Goal: Transaction & Acquisition: Obtain resource

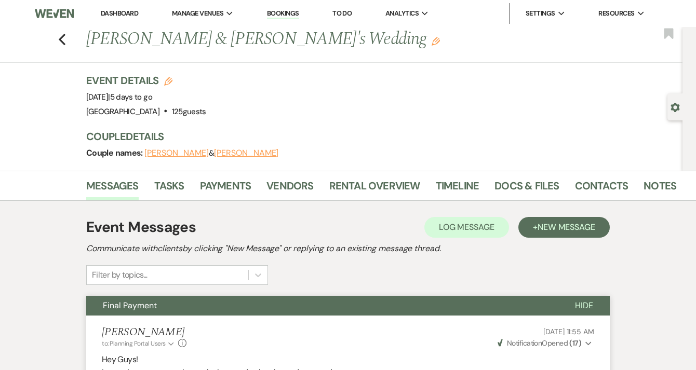
click at [126, 12] on link "Dashboard" at bounding box center [119, 13] width 37 height 9
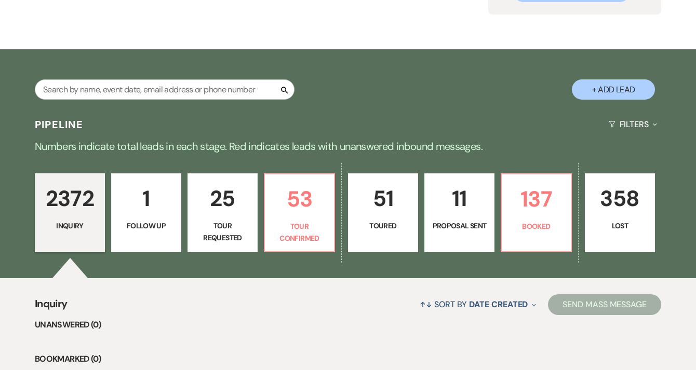
scroll to position [128, 0]
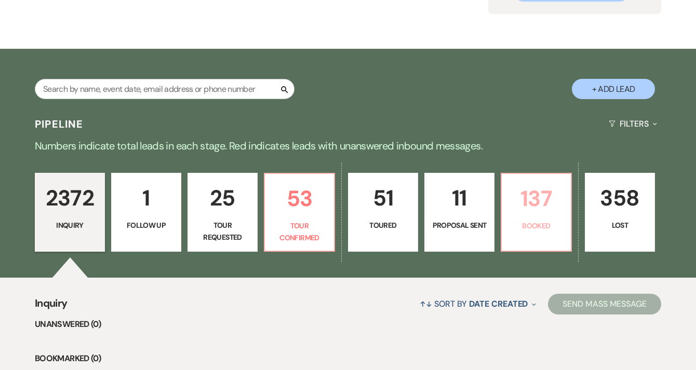
click at [539, 235] on link "137 Booked" at bounding box center [535, 212] width 71 height 79
select select "7"
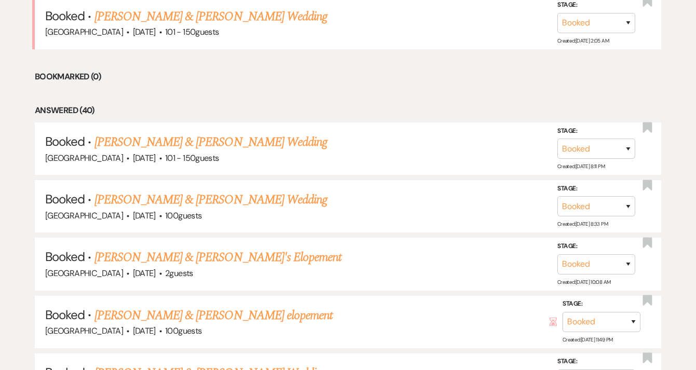
scroll to position [704, 0]
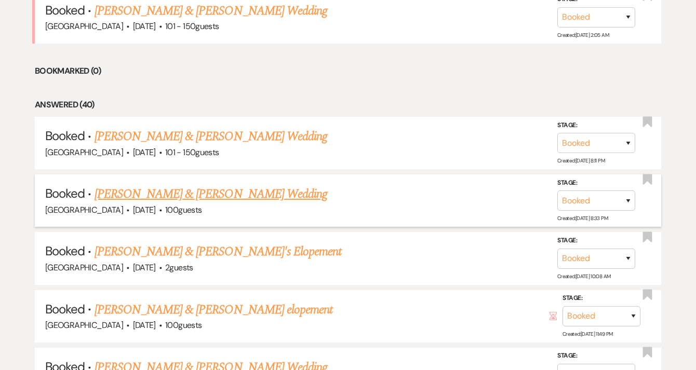
click at [218, 191] on link "[PERSON_NAME] & [PERSON_NAME] Wedding" at bounding box center [210, 194] width 233 height 19
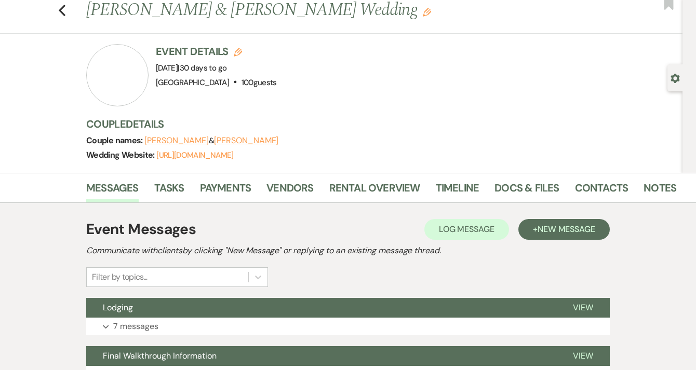
scroll to position [29, 0]
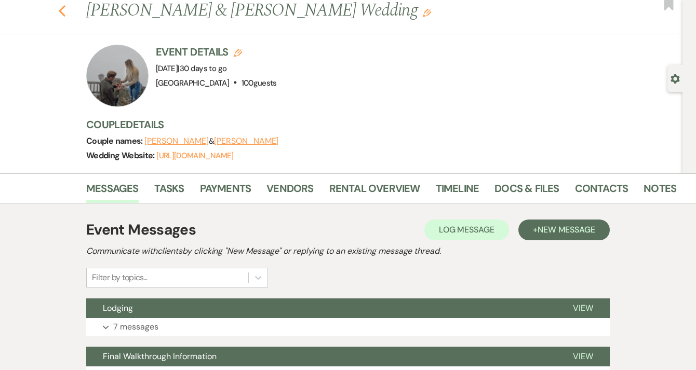
click at [66, 12] on icon "Previous" at bounding box center [62, 11] width 8 height 12
select select "7"
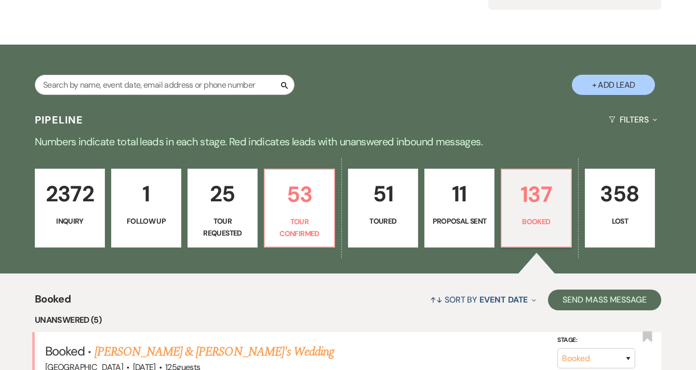
scroll to position [120, 0]
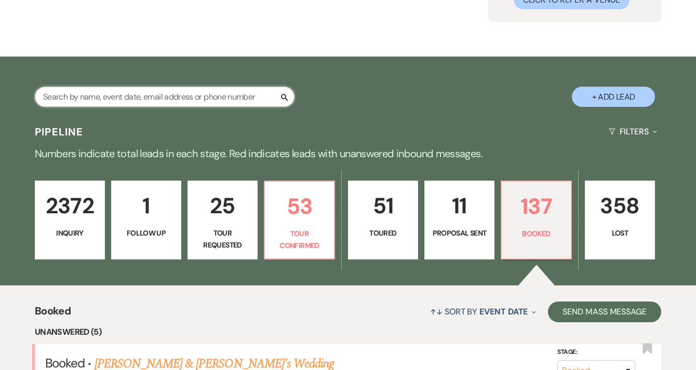
click at [137, 94] on input "text" at bounding box center [165, 97] width 260 height 20
type input "[PERSON_NAME]"
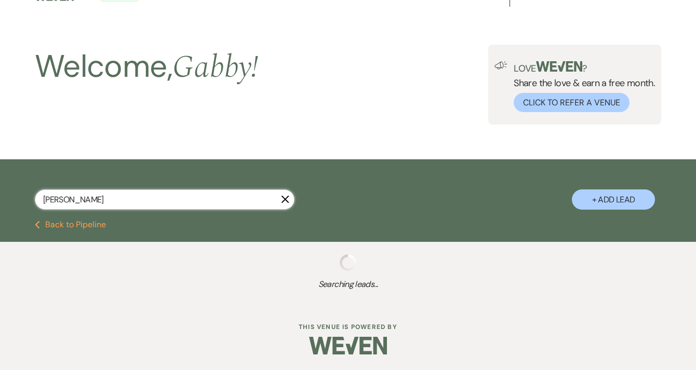
select select "8"
select select "4"
select select "8"
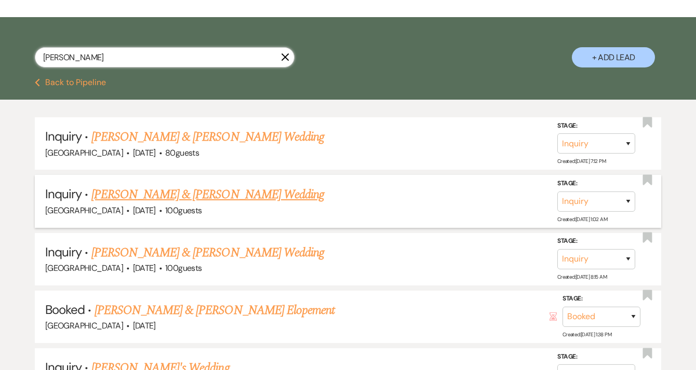
scroll to position [160, 0]
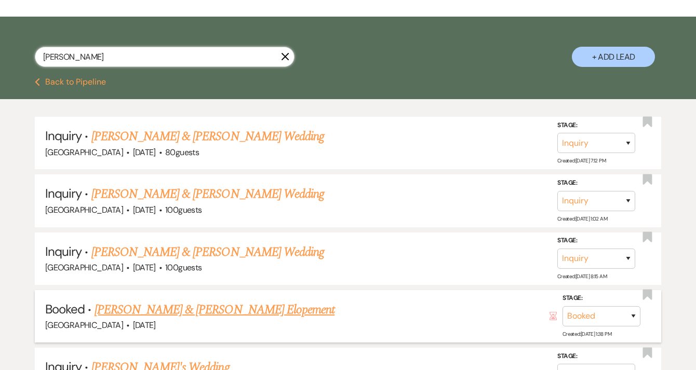
type input "[PERSON_NAME]"
click at [217, 308] on link "[PERSON_NAME] & [PERSON_NAME] Elopement" at bounding box center [214, 310] width 240 height 19
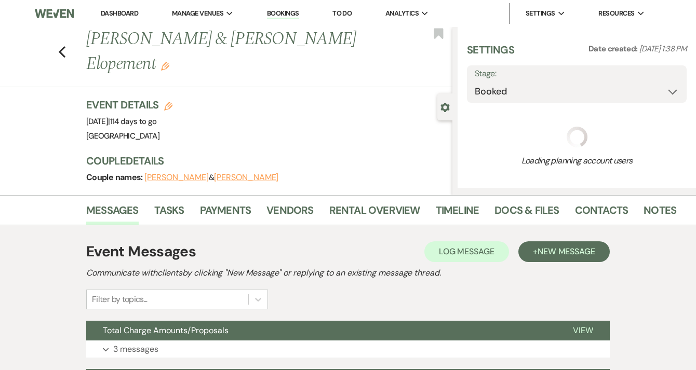
select select "5"
select select "22"
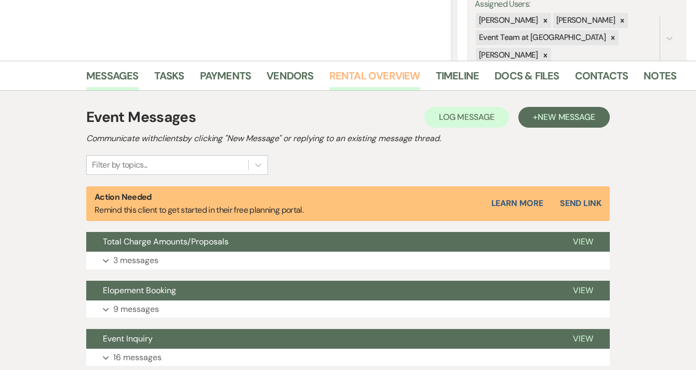
scroll to position [200, 0]
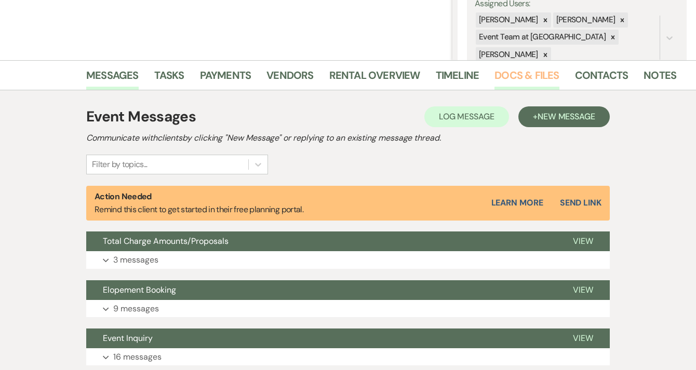
click at [514, 79] on link "Docs & Files" at bounding box center [526, 78] width 64 height 23
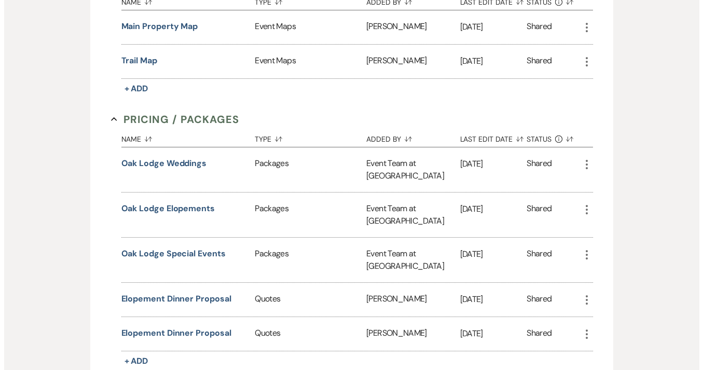
scroll to position [588, 0]
click at [179, 247] on button "Oak Lodge Special Events" at bounding box center [169, 253] width 104 height 12
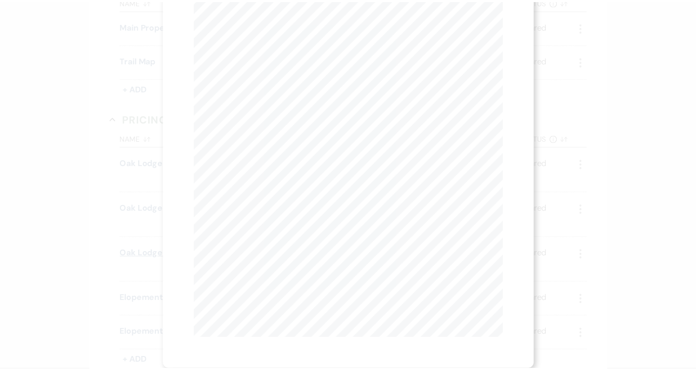
scroll to position [0, 0]
click at [461, 39] on link "Download" at bounding box center [456, 37] width 48 height 11
drag, startPoint x: 491, startPoint y: 1, endPoint x: 566, endPoint y: 104, distance: 127.5
click at [566, 104] on div "X Previous Previous Next Next Page 1 of 17 - Zoom + Download T H E L A U R E L …" at bounding box center [351, 185] width 703 height 370
